Goal: Obtain resource: Download file/media

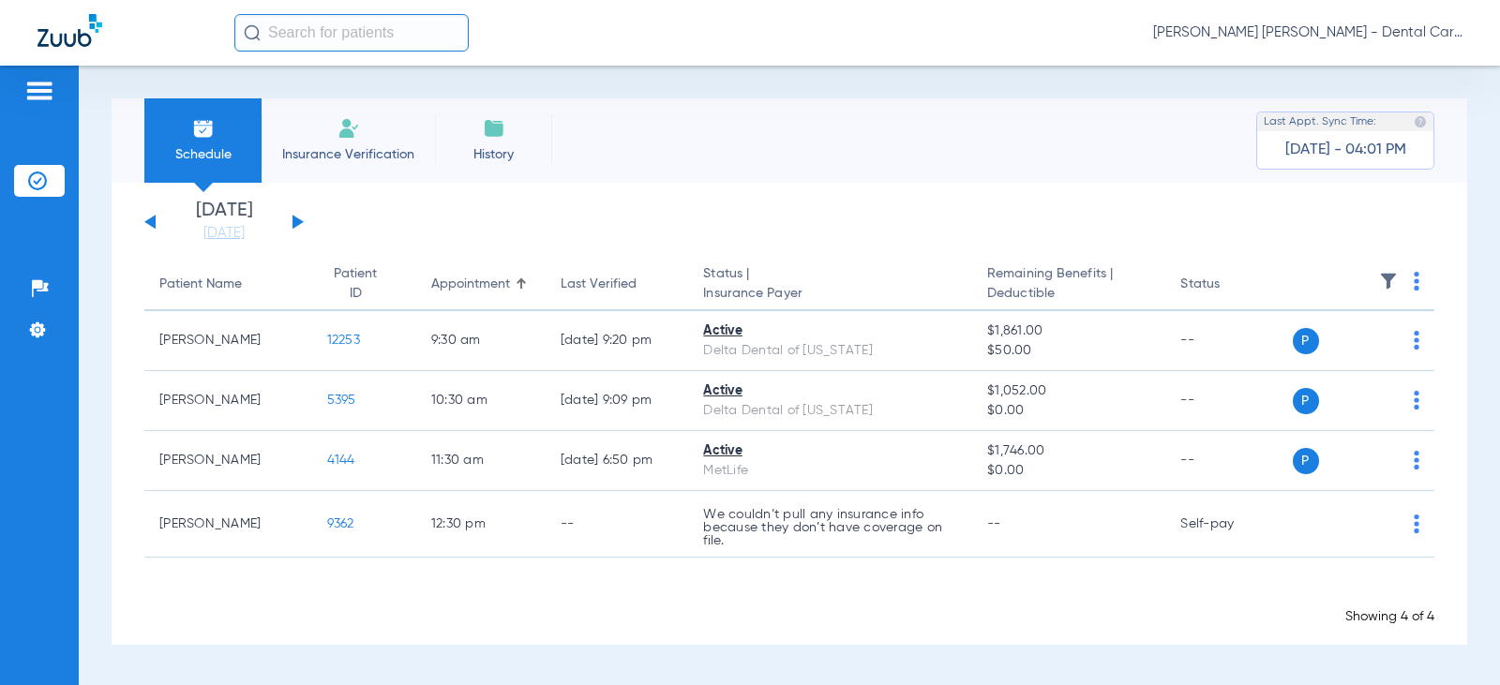
click at [296, 221] on button at bounding box center [298, 222] width 11 height 14
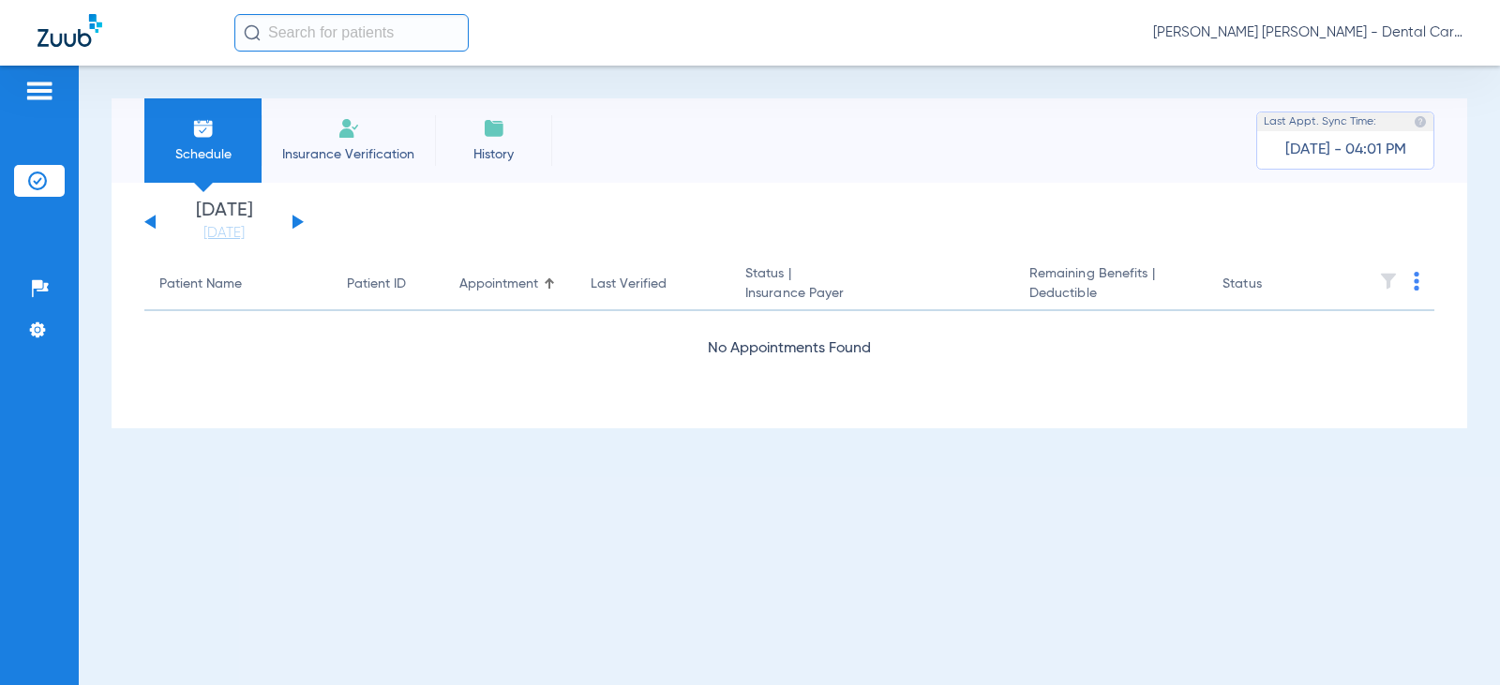
click at [296, 221] on button at bounding box center [298, 222] width 11 height 14
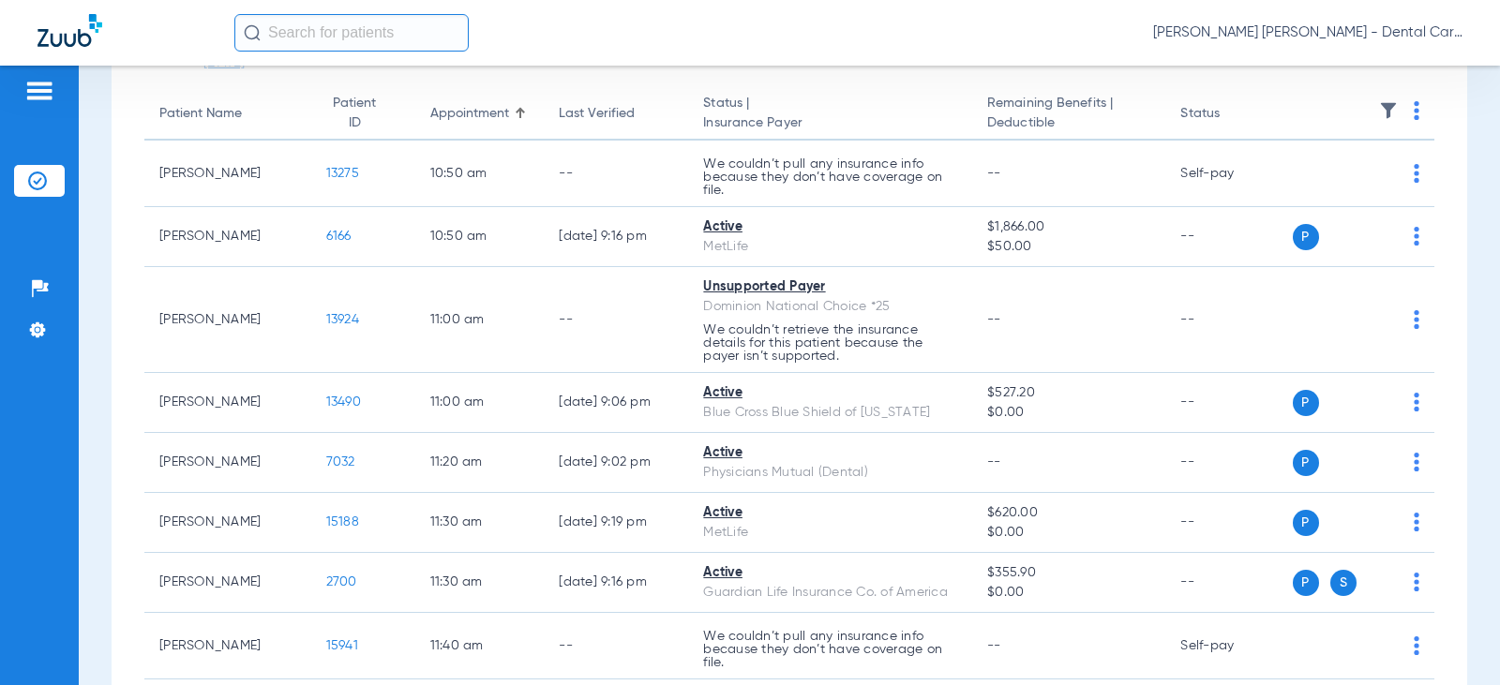
scroll to position [188, 0]
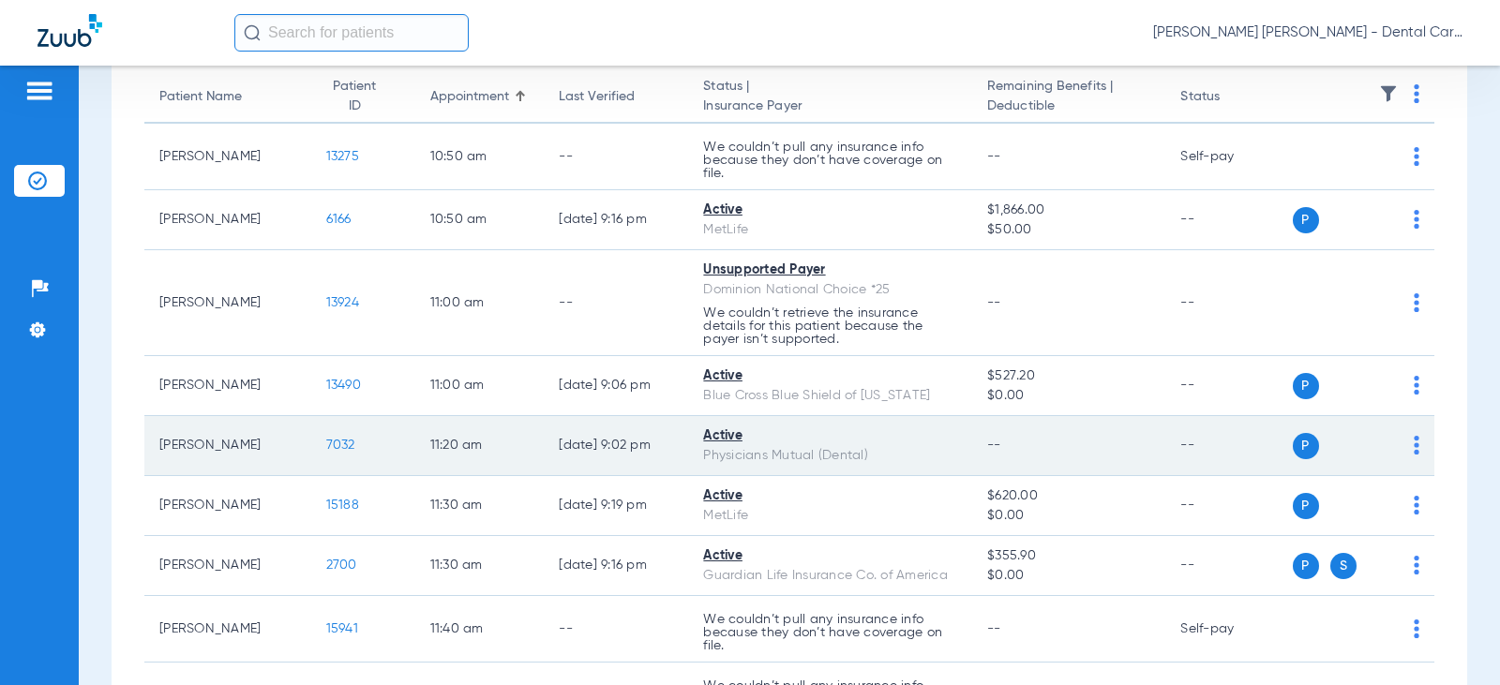
click at [326, 439] on span "7032" at bounding box center [340, 445] width 29 height 13
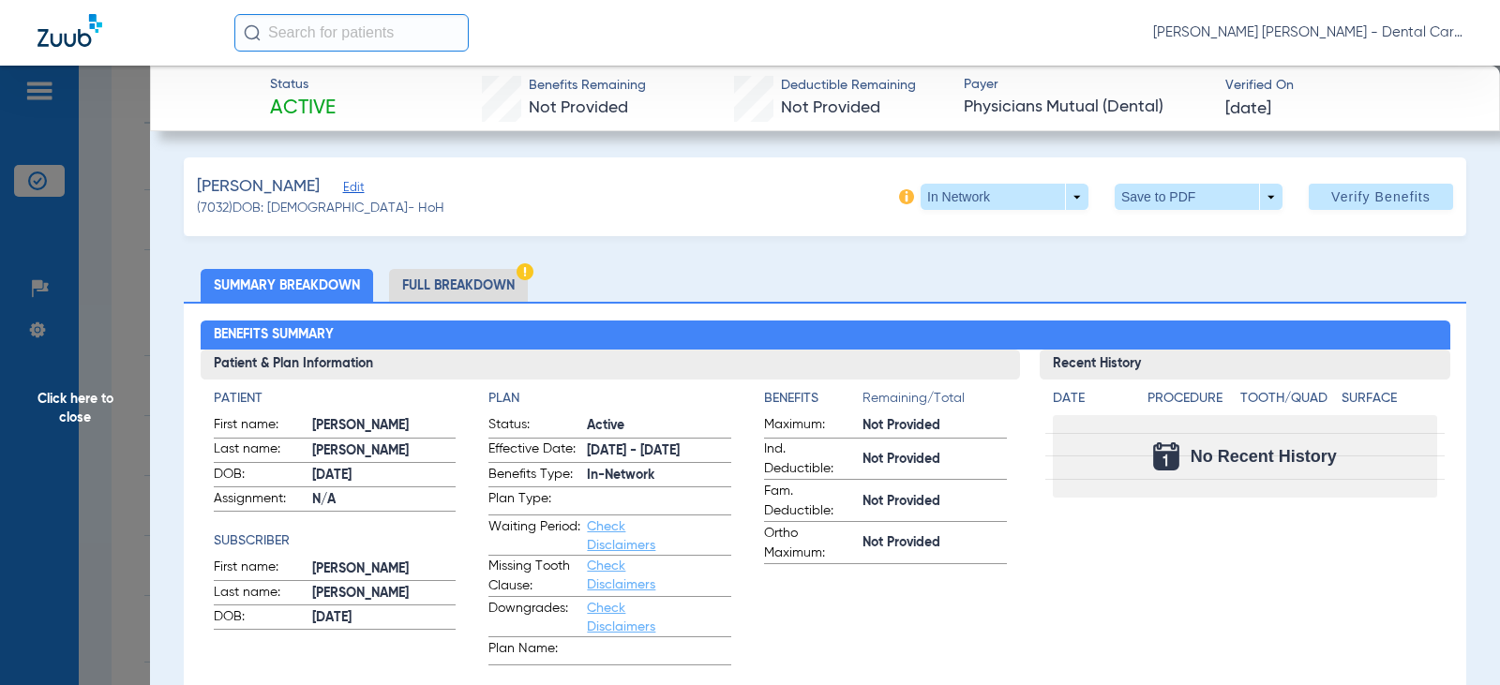
click at [482, 290] on li "Full Breakdown" at bounding box center [458, 285] width 139 height 33
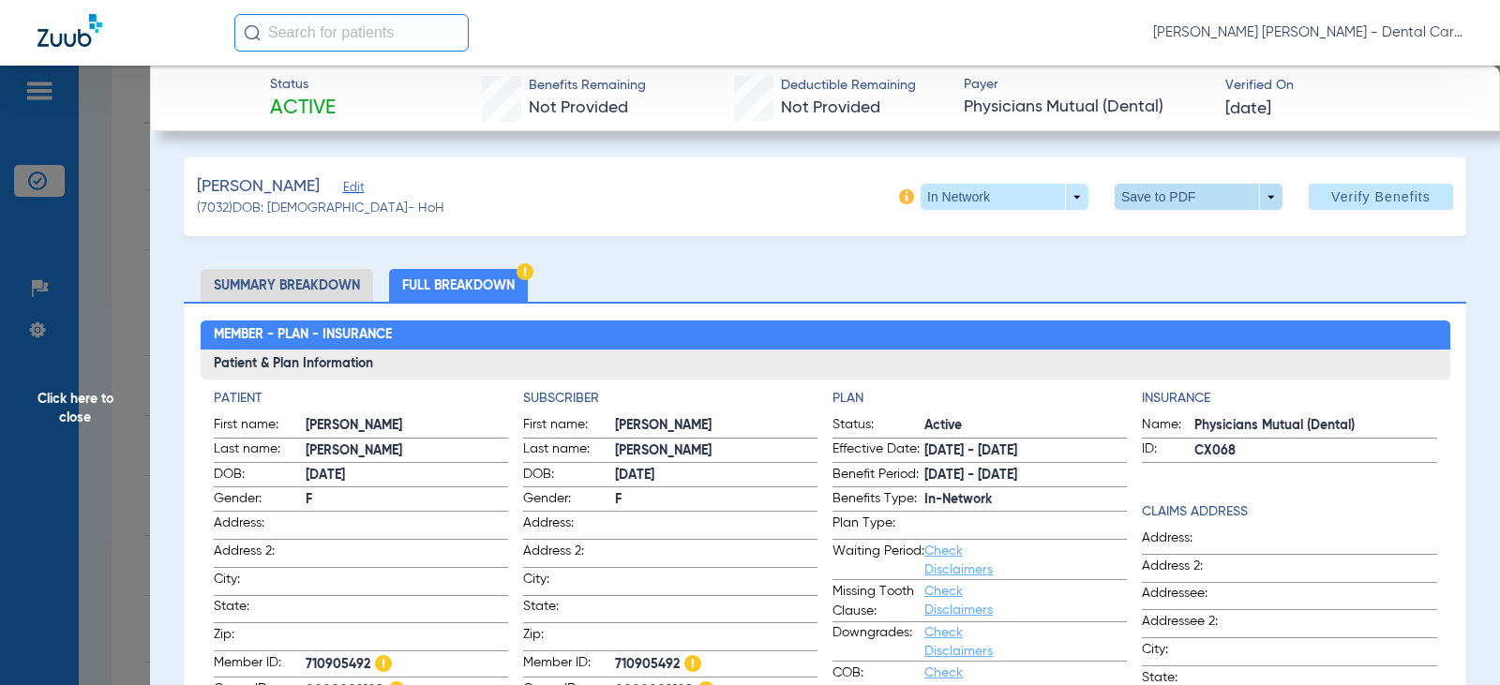
click at [1178, 203] on span at bounding box center [1199, 196] width 45 height 45
click at [1201, 253] on div "insert_drive_file Save to PDF" at bounding box center [1172, 234] width 143 height 39
click at [1177, 196] on span at bounding box center [1199, 196] width 45 height 45
click at [1175, 231] on span "Save to PDF" at bounding box center [1191, 234] width 74 height 13
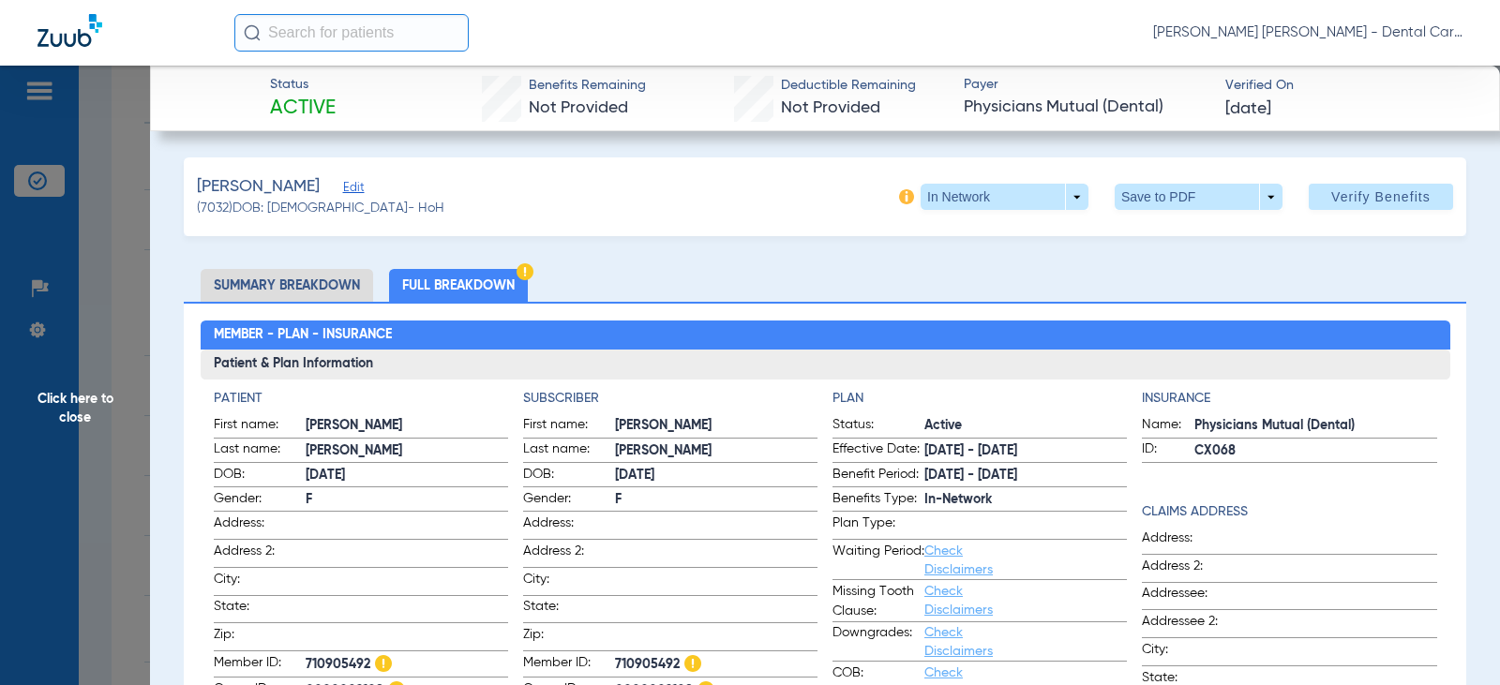
click at [72, 398] on span "Click here to close" at bounding box center [75, 408] width 150 height 685
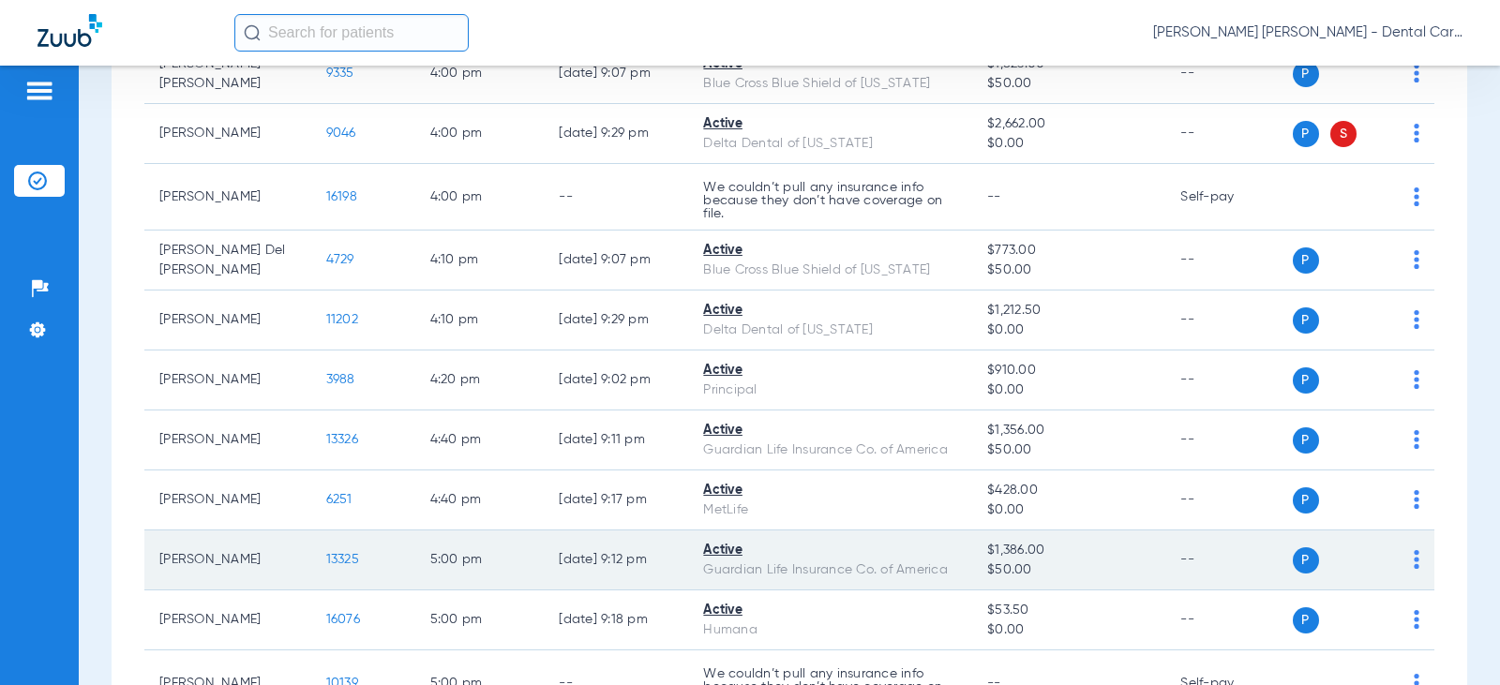
scroll to position [2344, 0]
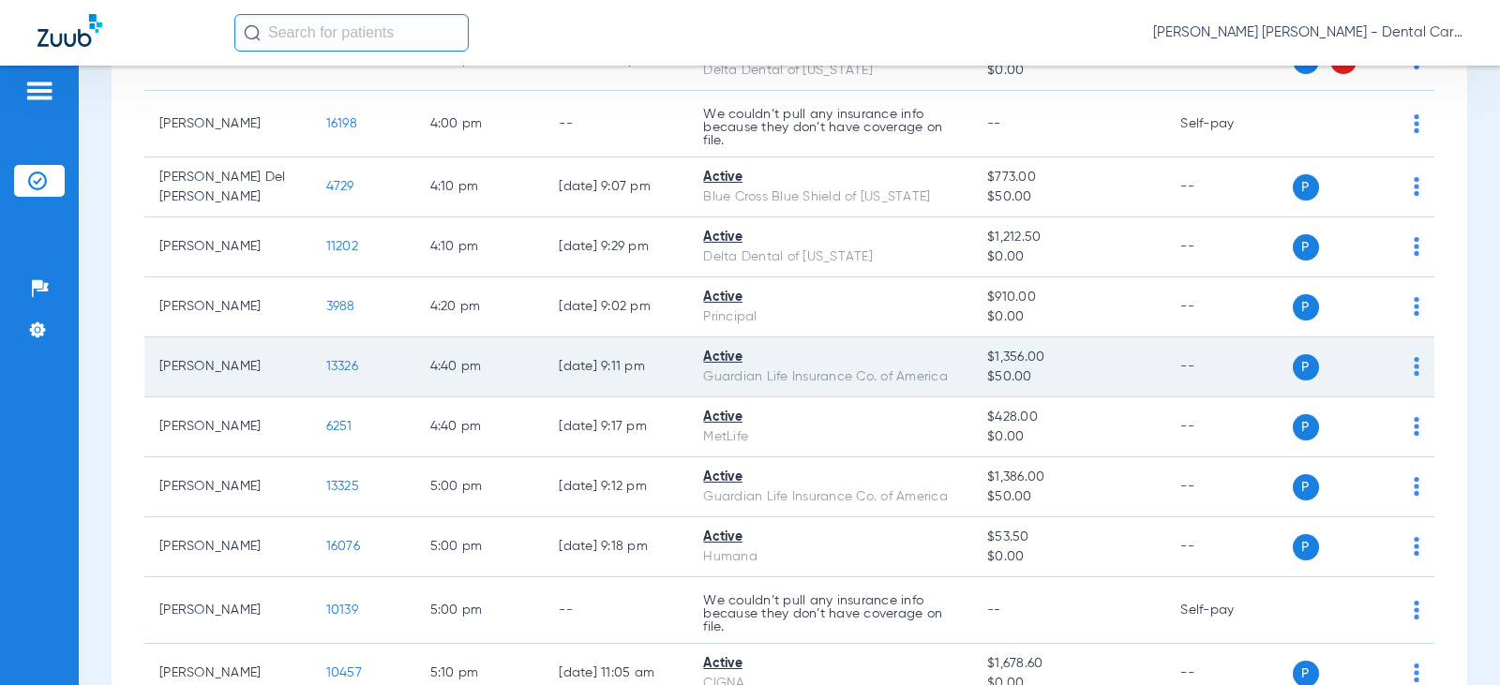
click at [326, 364] on span "13326" at bounding box center [342, 366] width 32 height 13
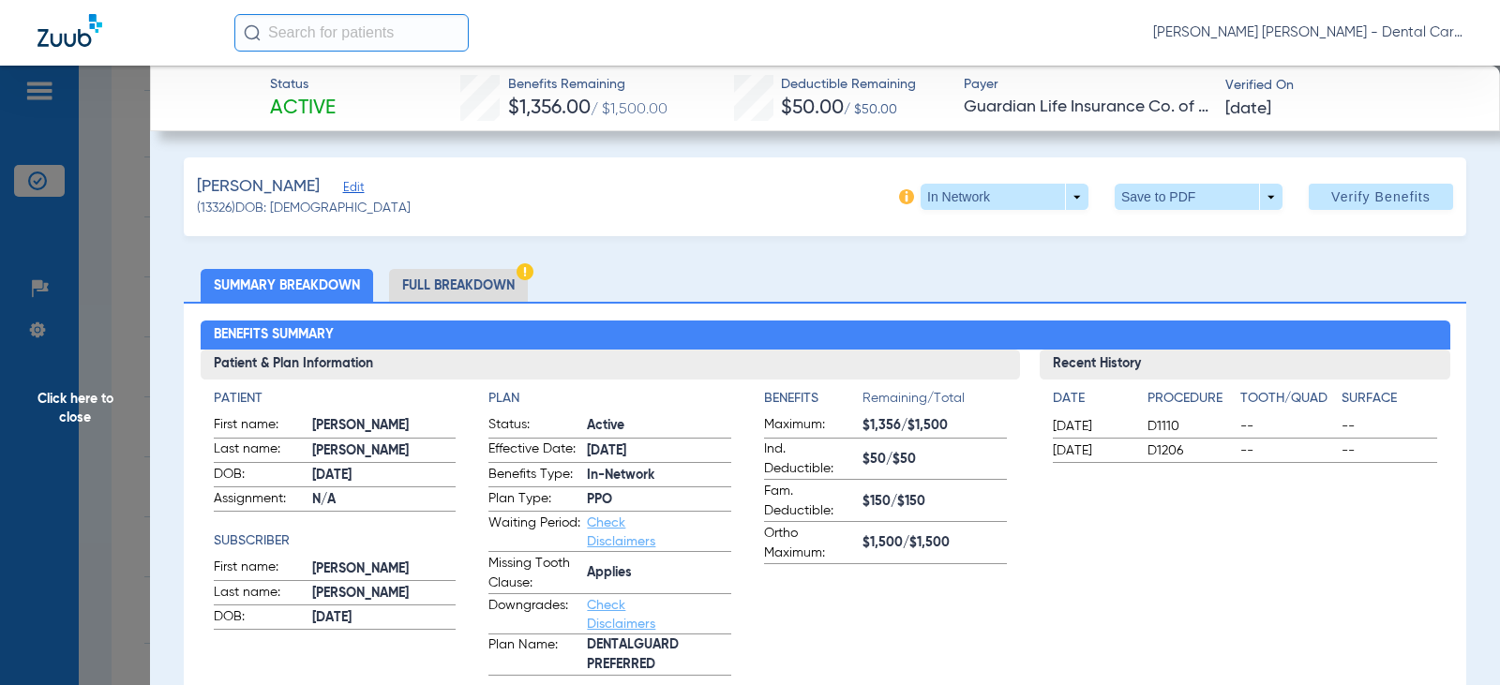
click at [467, 283] on li "Full Breakdown" at bounding box center [458, 285] width 139 height 33
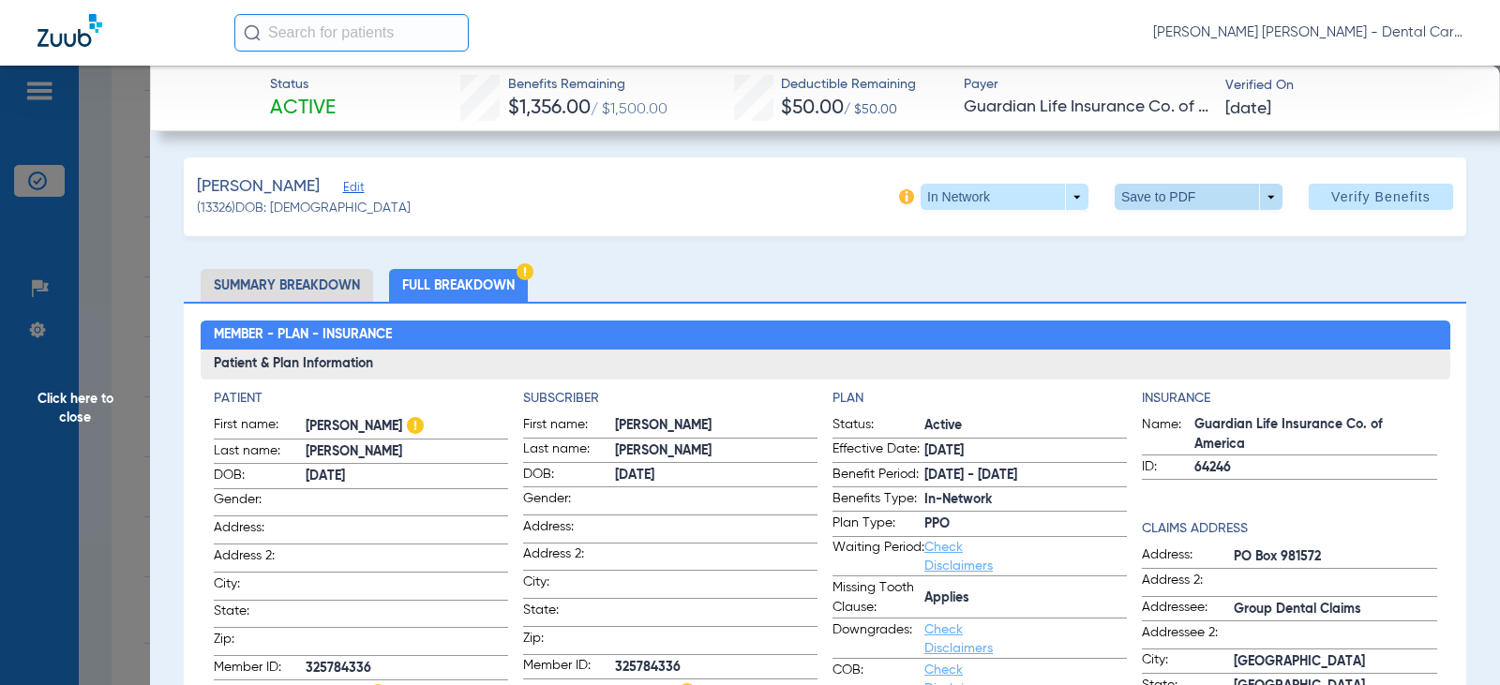
click at [1184, 203] on span at bounding box center [1199, 196] width 45 height 45
click at [1175, 230] on span "Save to PDF" at bounding box center [1191, 234] width 74 height 13
drag, startPoint x: 56, startPoint y: 402, endPoint x: 90, endPoint y: 408, distance: 34.2
click at [57, 402] on span "Click here to close" at bounding box center [75, 408] width 150 height 685
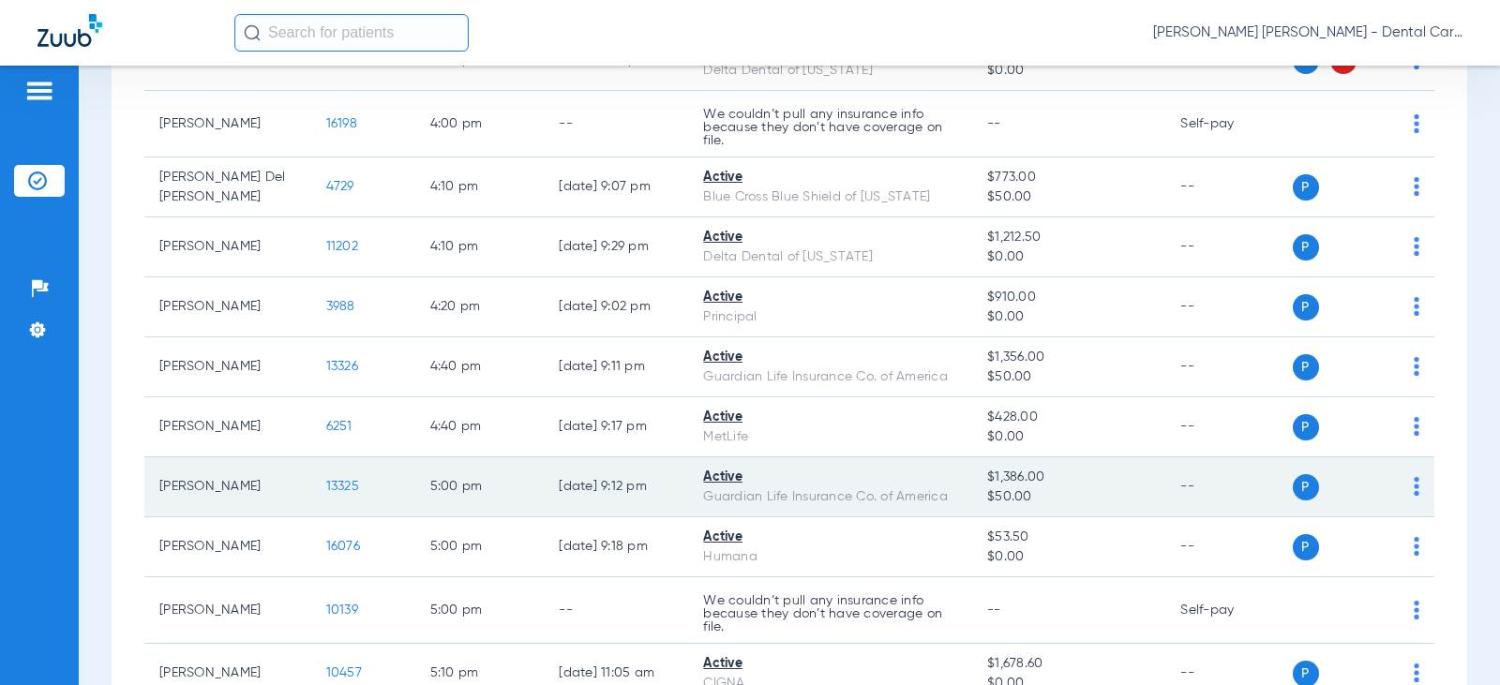
click at [326, 486] on span "13325" at bounding box center [342, 486] width 33 height 13
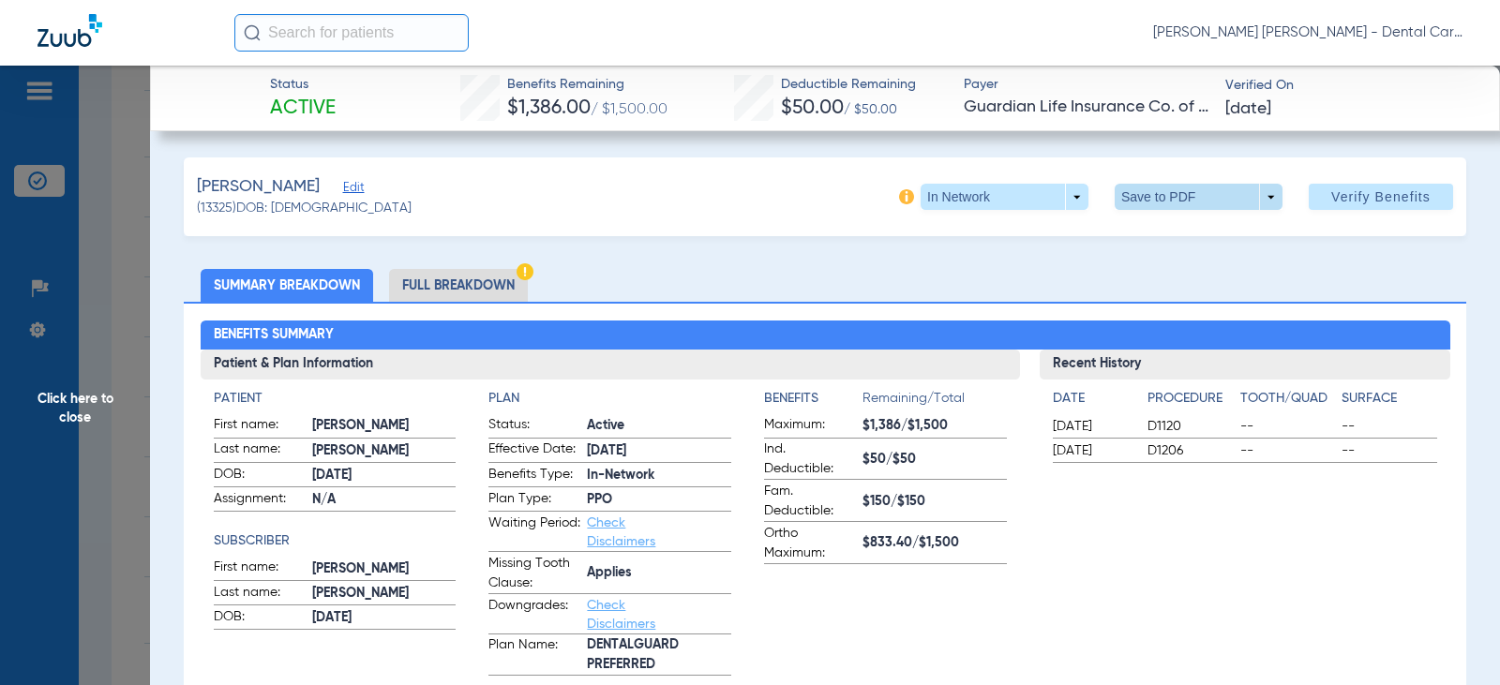
click at [1179, 191] on span at bounding box center [1199, 196] width 45 height 45
click at [1160, 236] on span "Save to PDF" at bounding box center [1191, 234] width 74 height 13
click at [467, 274] on li "Full Breakdown" at bounding box center [458, 285] width 139 height 33
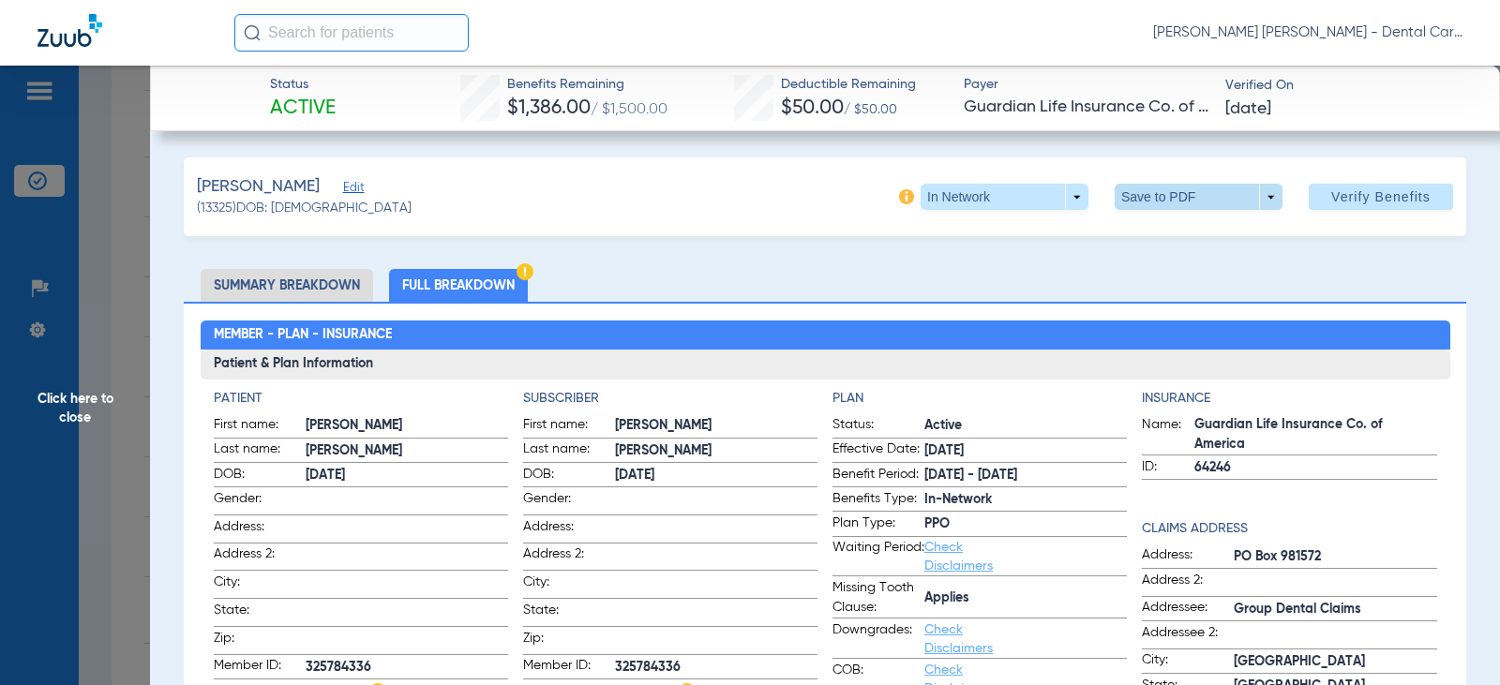
click at [1146, 190] on span at bounding box center [1199, 197] width 168 height 26
click at [1155, 223] on button "insert_drive_file Save to PDF" at bounding box center [1173, 235] width 142 height 38
click at [71, 400] on span "Click here to close" at bounding box center [75, 408] width 150 height 685
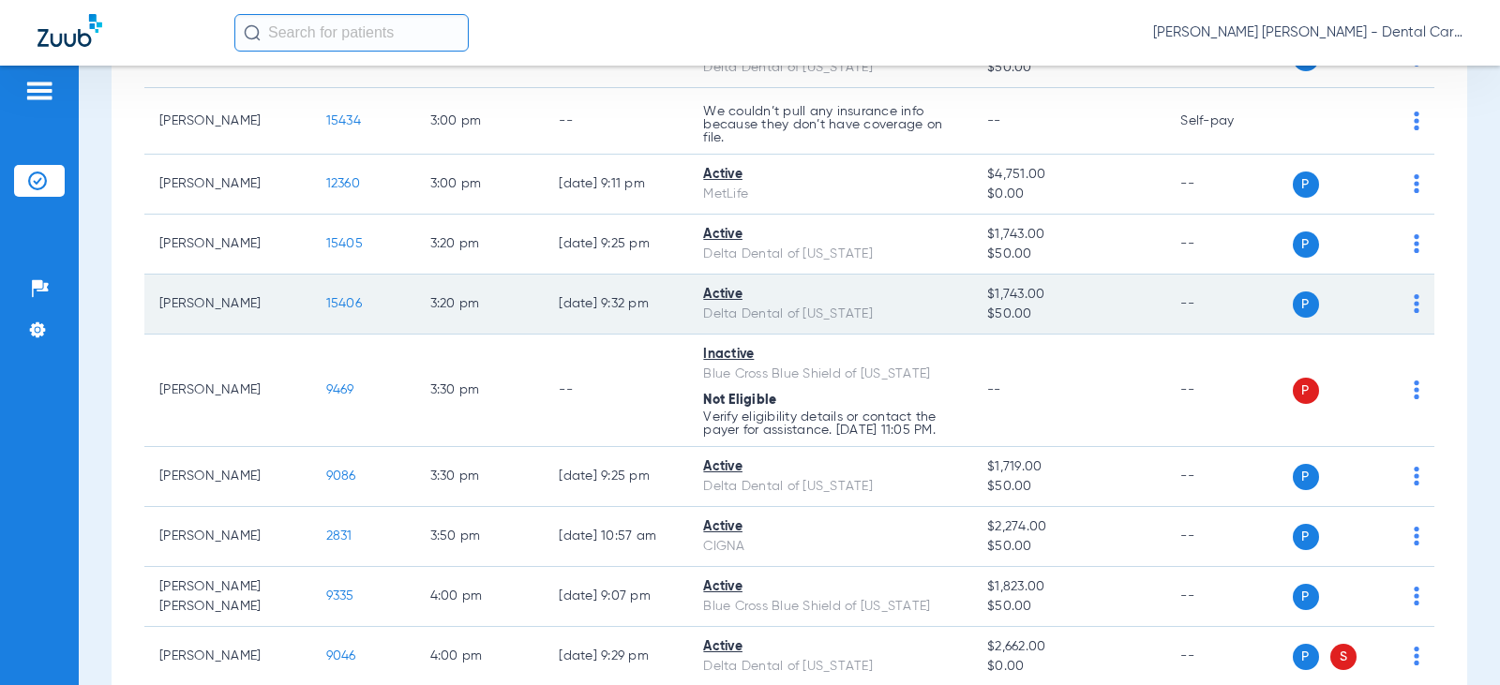
scroll to position [1781, 0]
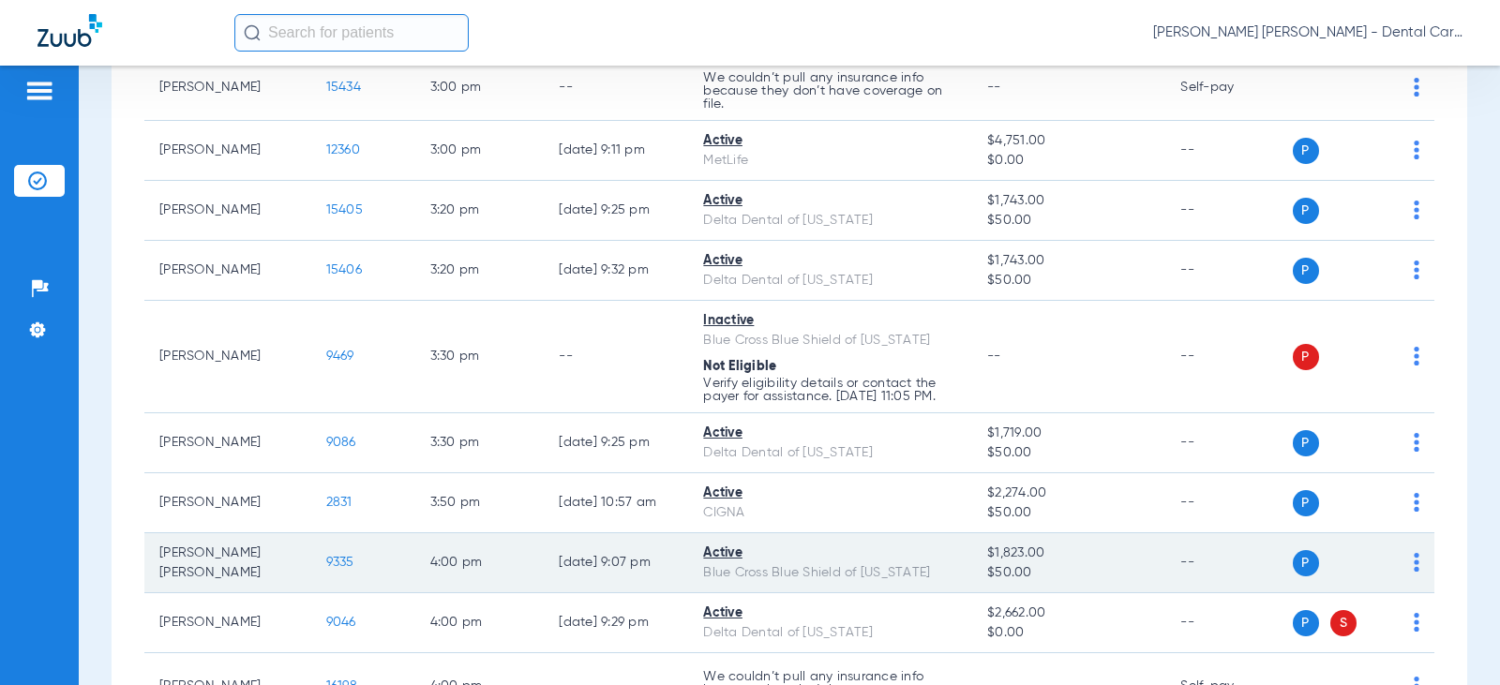
click at [326, 558] on span "9335" at bounding box center [340, 562] width 28 height 13
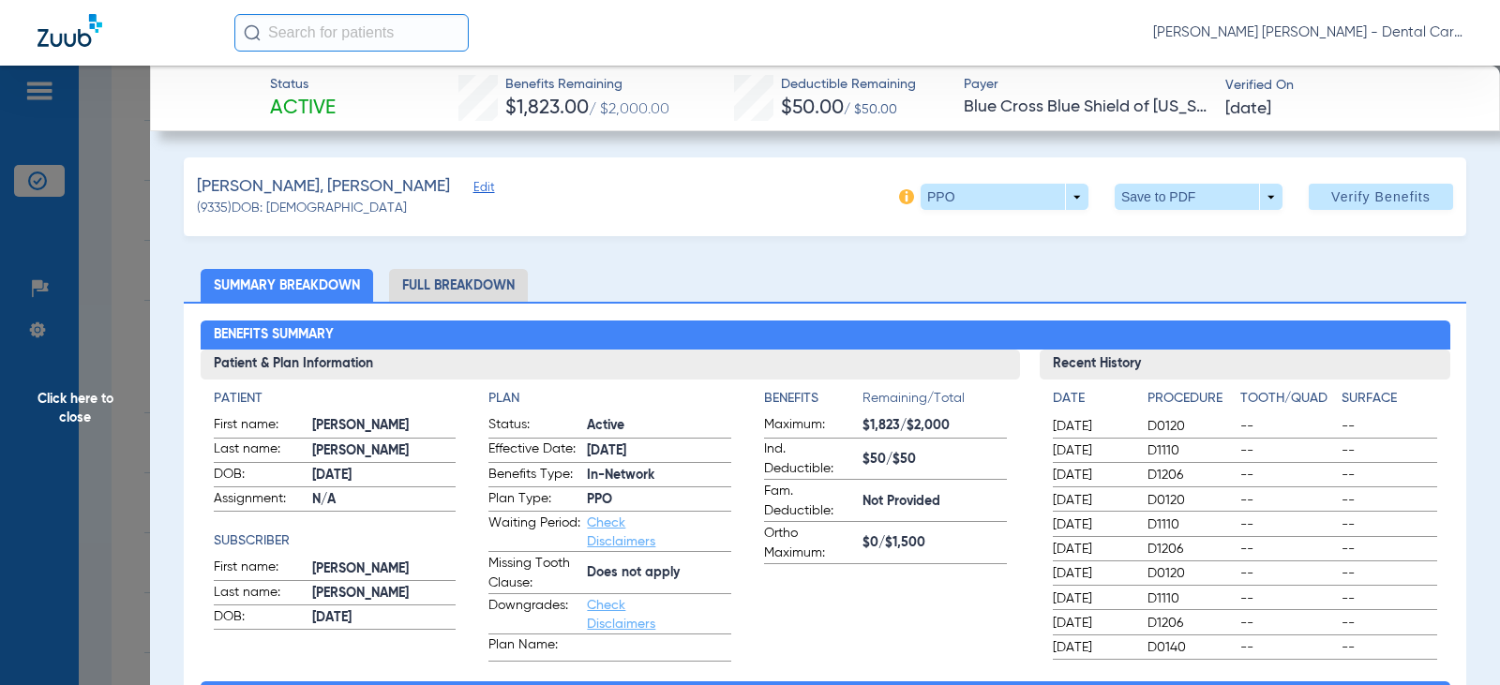
click at [459, 275] on li "Full Breakdown" at bounding box center [458, 285] width 139 height 33
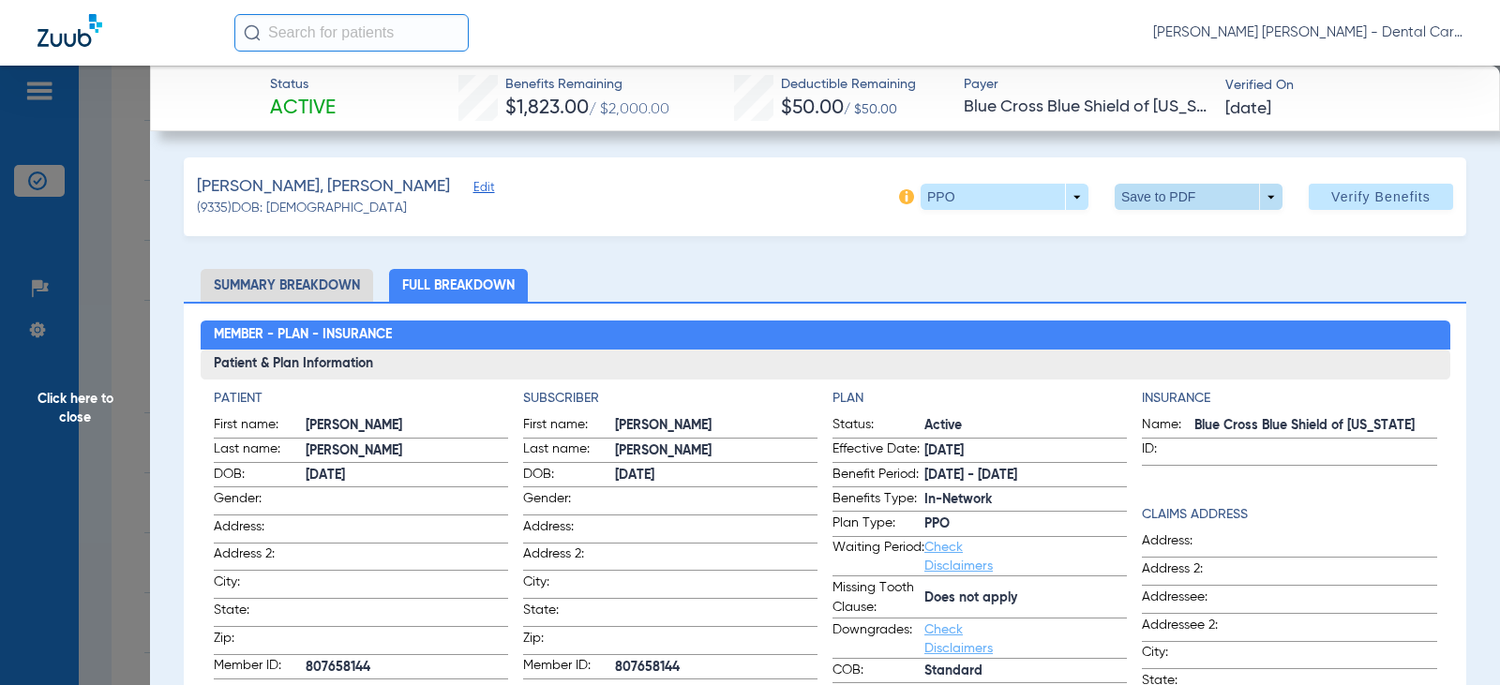
click at [1148, 195] on span at bounding box center [1199, 197] width 168 height 26
click at [1157, 225] on button "insert_drive_file Save to PDF" at bounding box center [1173, 235] width 142 height 38
click at [105, 409] on span "Click here to close" at bounding box center [75, 408] width 150 height 685
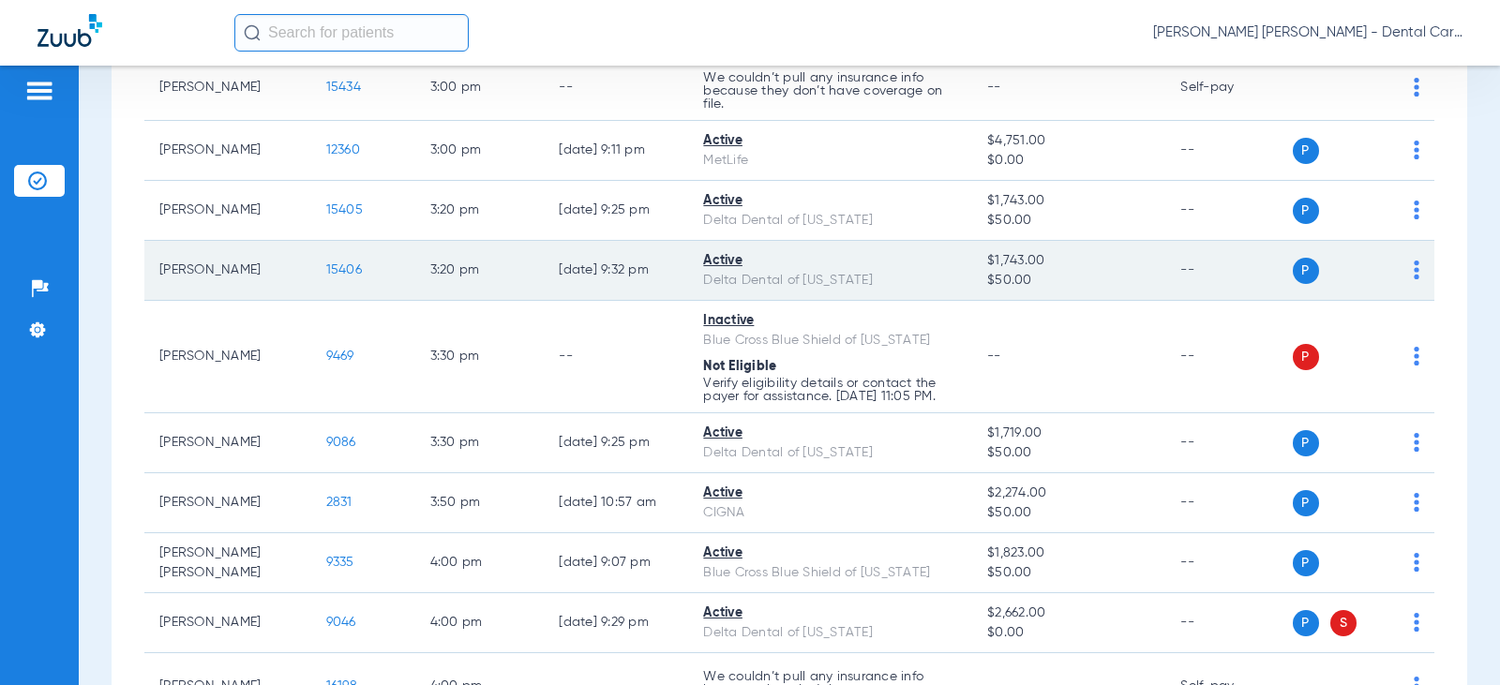
click at [327, 267] on span "15406" at bounding box center [344, 269] width 36 height 13
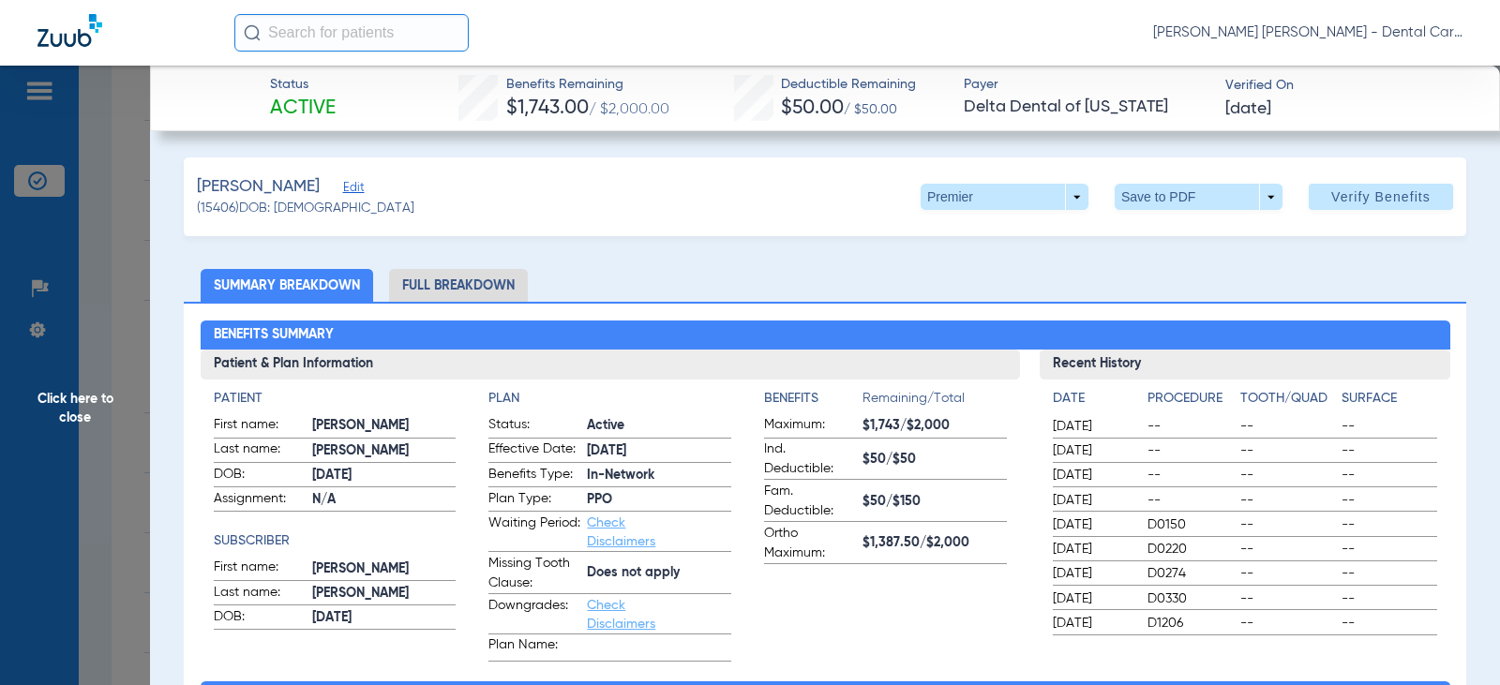
click at [472, 282] on li "Full Breakdown" at bounding box center [458, 285] width 139 height 33
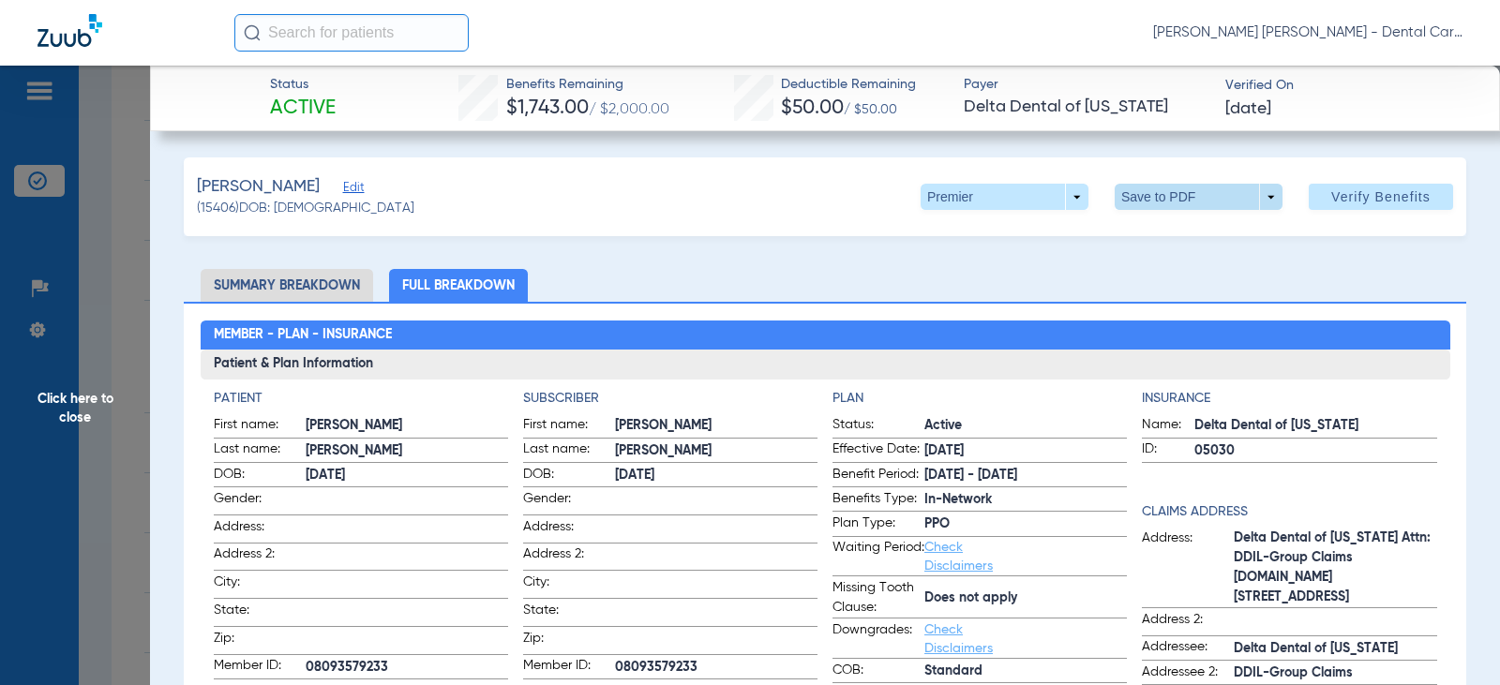
click at [1198, 197] on span at bounding box center [1199, 196] width 45 height 45
click at [1171, 235] on span "Save to PDF" at bounding box center [1191, 234] width 74 height 13
click at [66, 400] on span "Click here to close" at bounding box center [75, 408] width 150 height 685
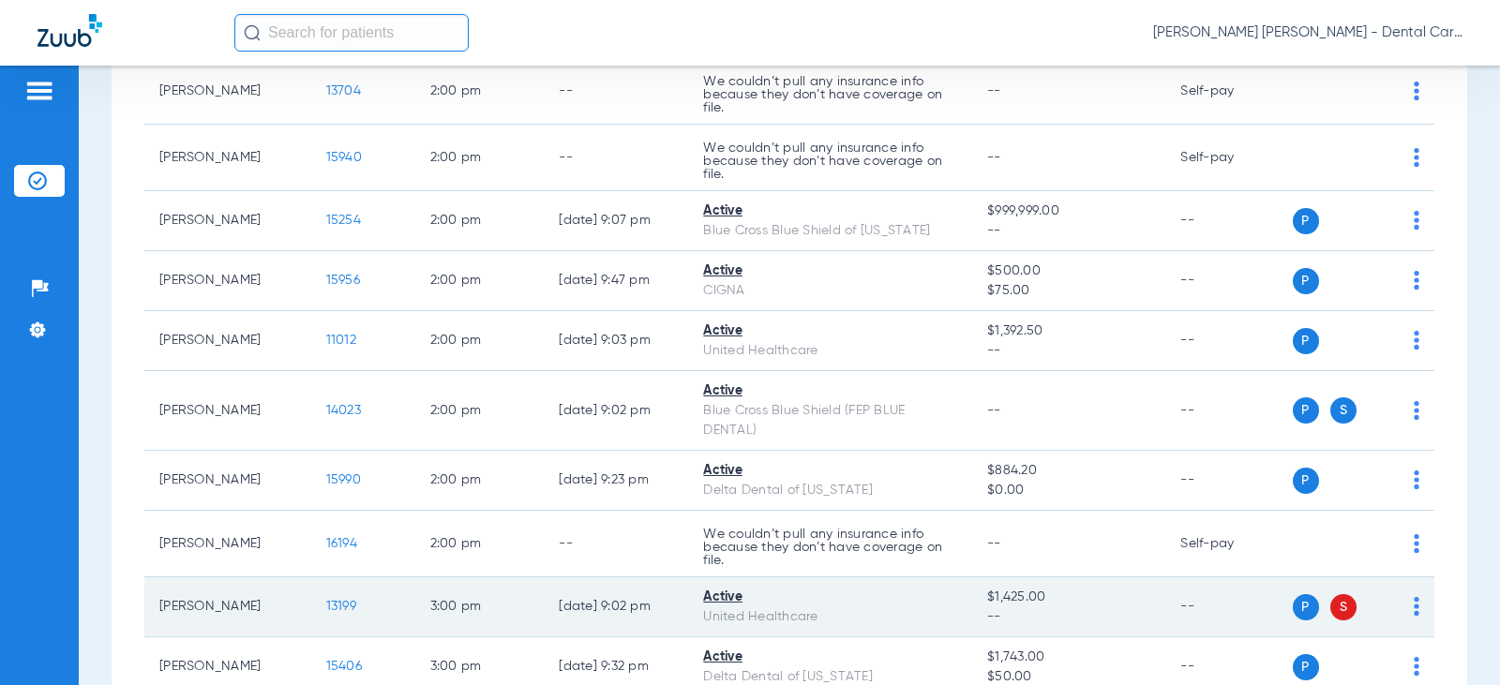
scroll to position [1125, 0]
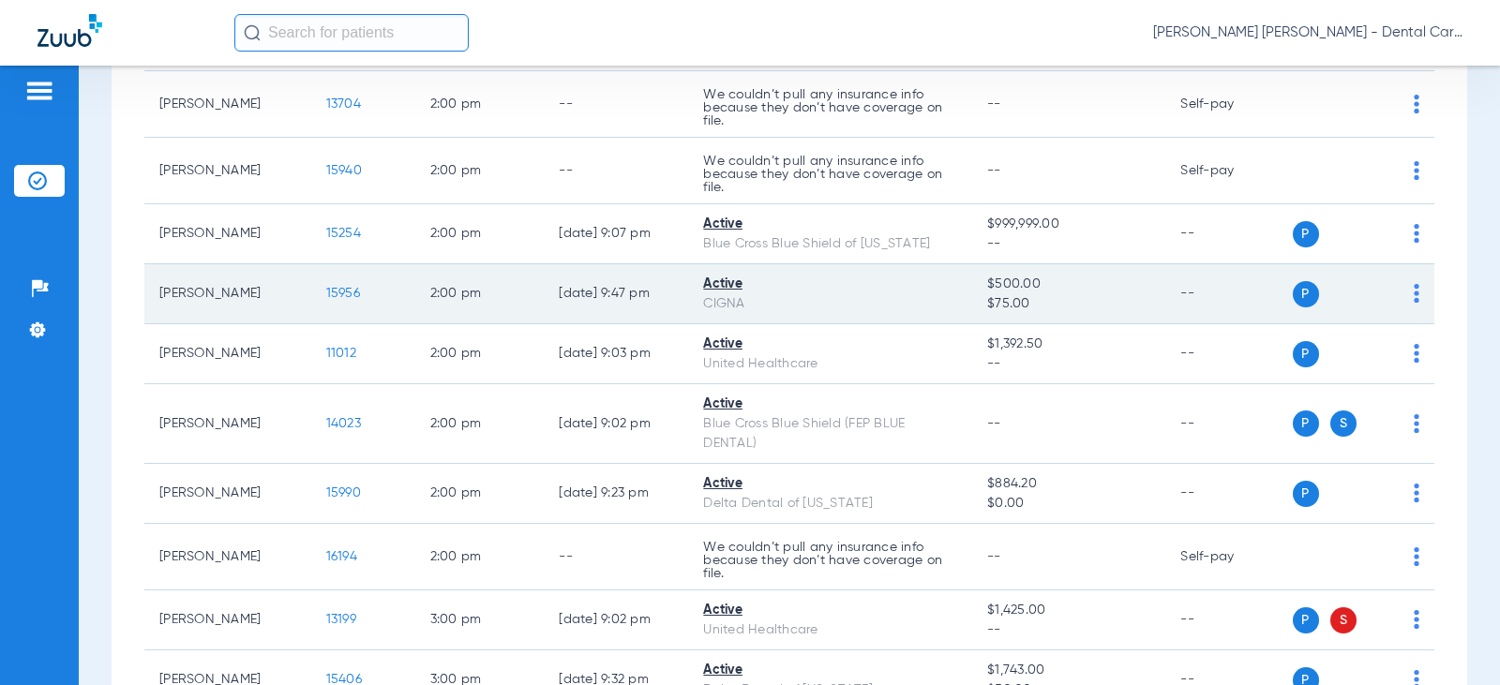
click at [326, 292] on span "15956" at bounding box center [343, 293] width 34 height 13
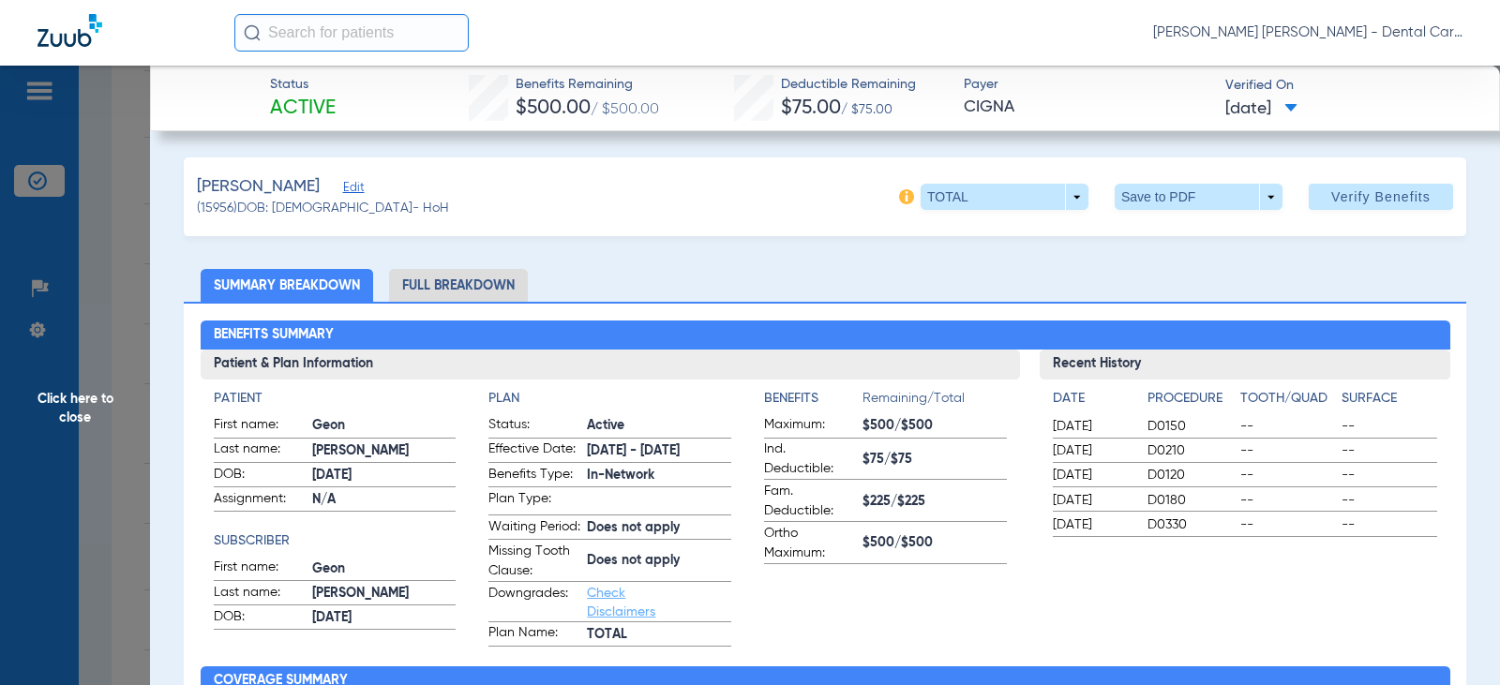
click at [480, 276] on li "Full Breakdown" at bounding box center [458, 285] width 139 height 33
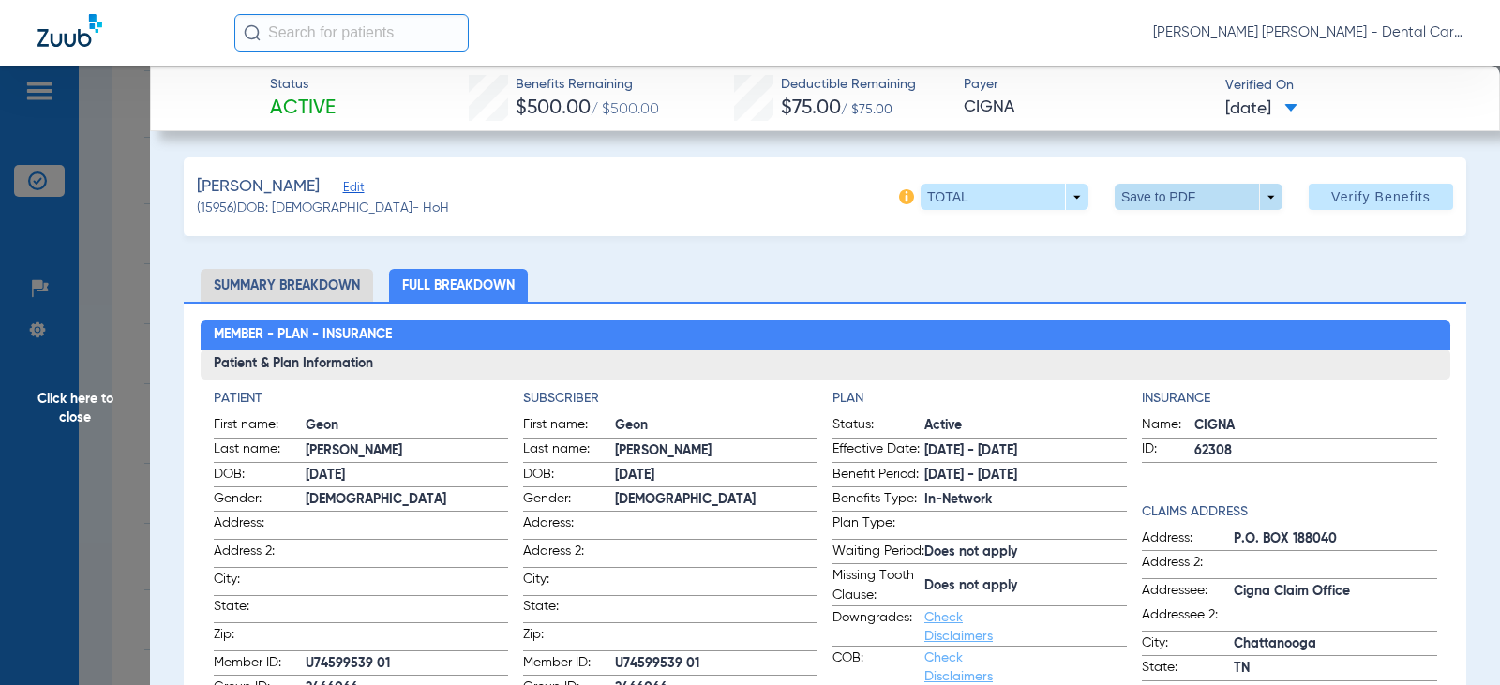
click at [1182, 203] on span at bounding box center [1199, 196] width 45 height 45
click at [1145, 237] on button "insert_drive_file Save to PDF" at bounding box center [1173, 235] width 142 height 38
click at [71, 407] on span "Click here to close" at bounding box center [75, 408] width 150 height 685
